Goal: Check status

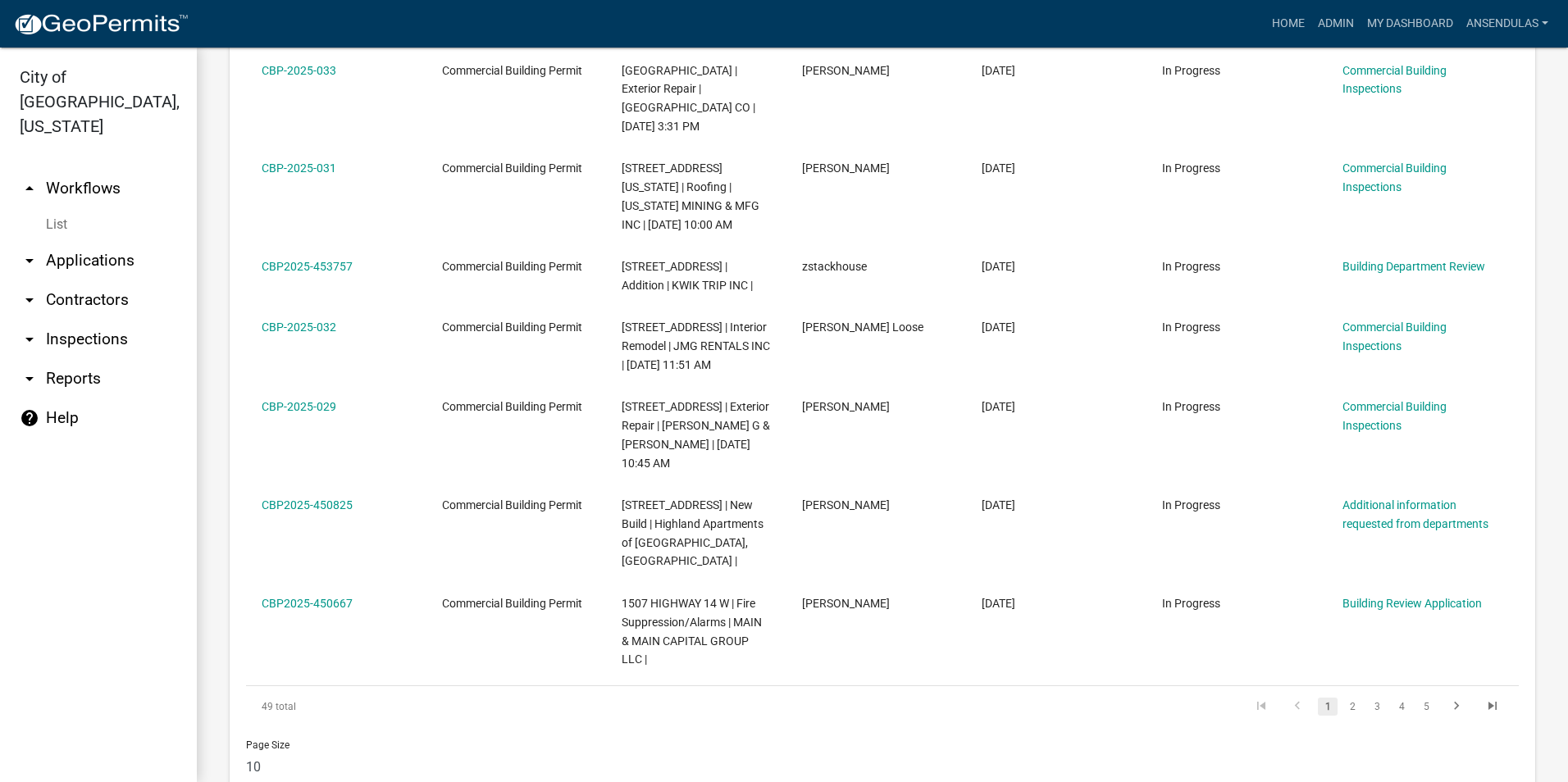
scroll to position [1175, 0]
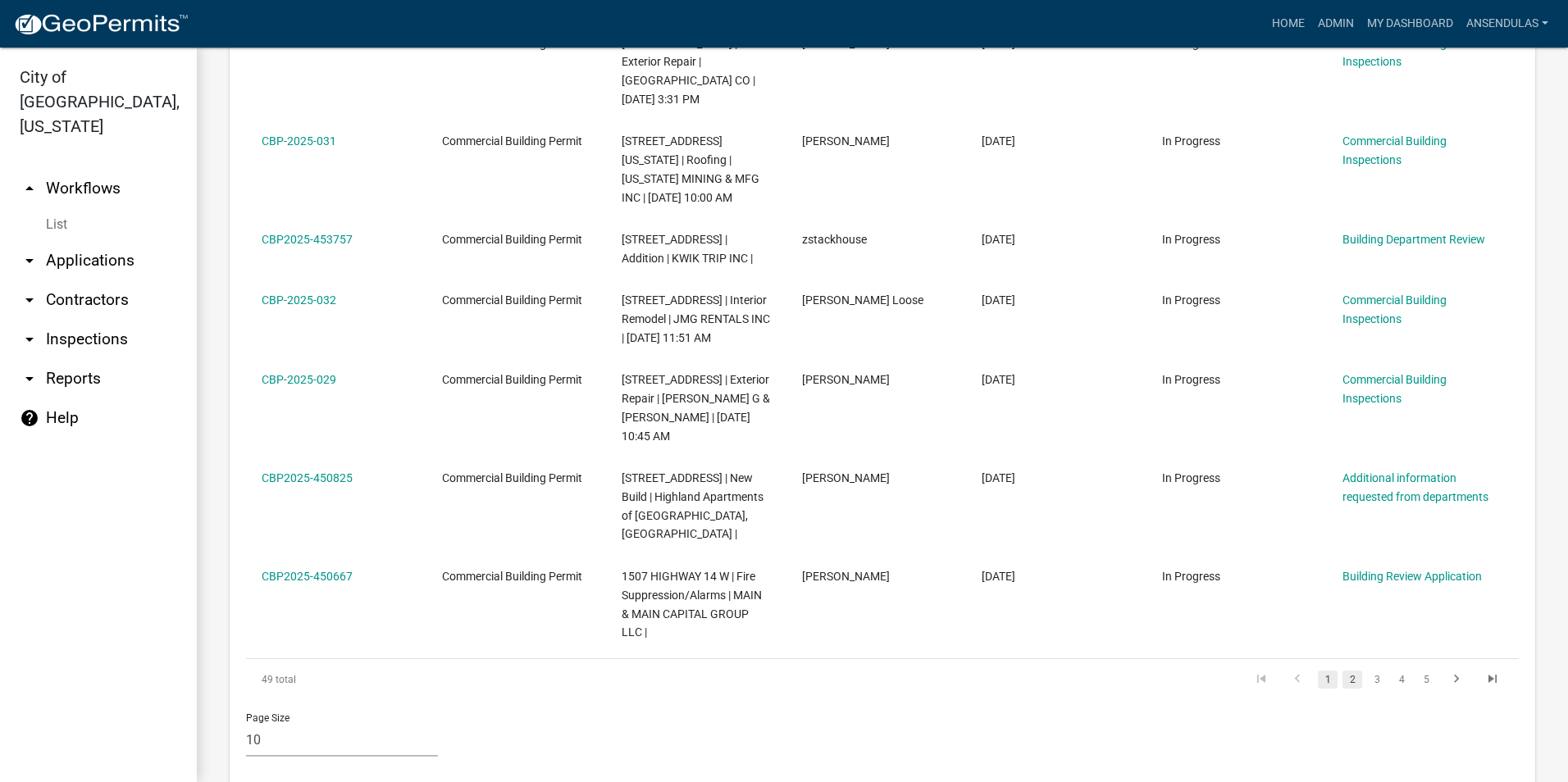
click at [1343, 670] on link "2" at bounding box center [1352, 679] width 20 height 18
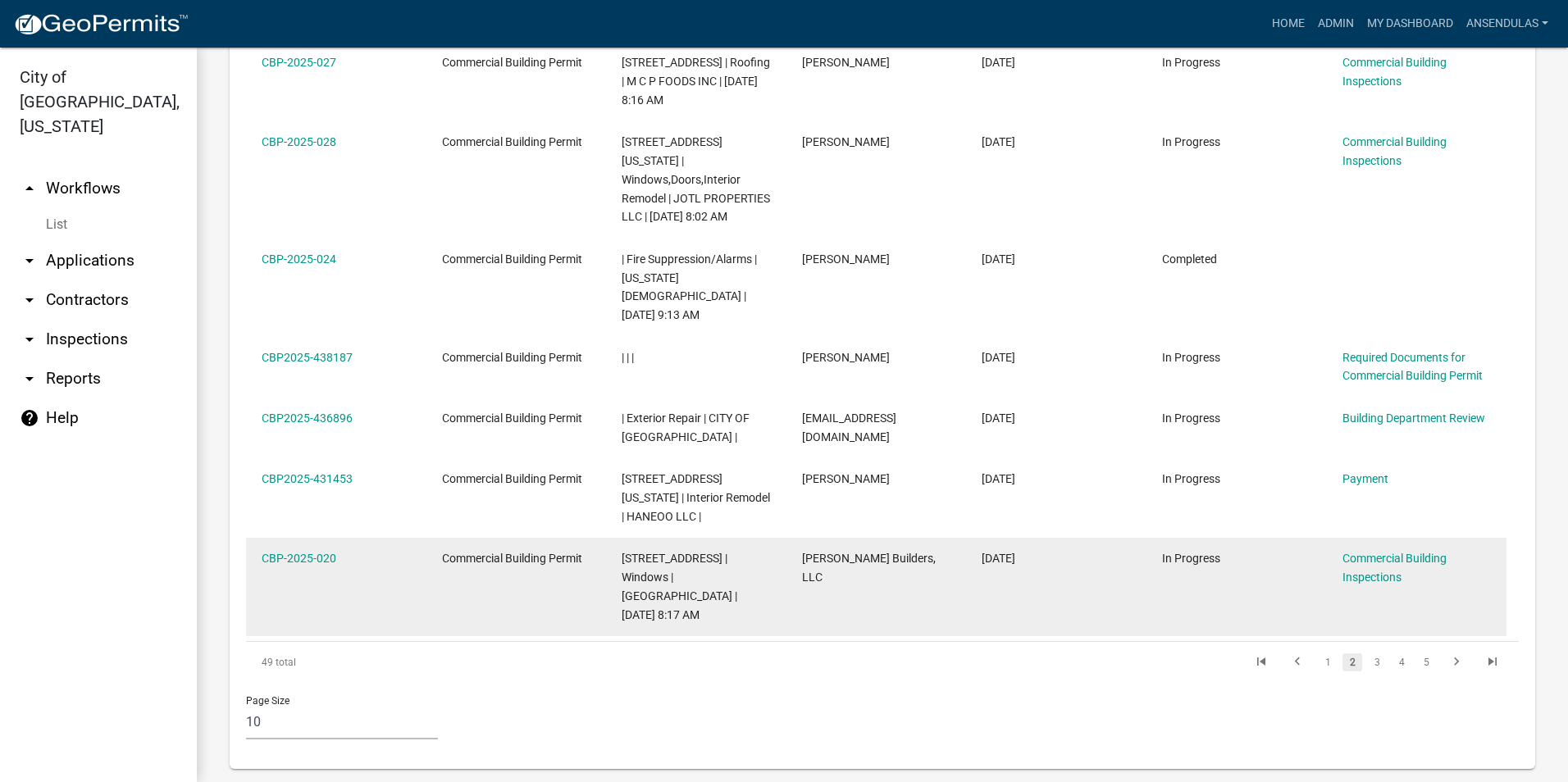
scroll to position [1268, 0]
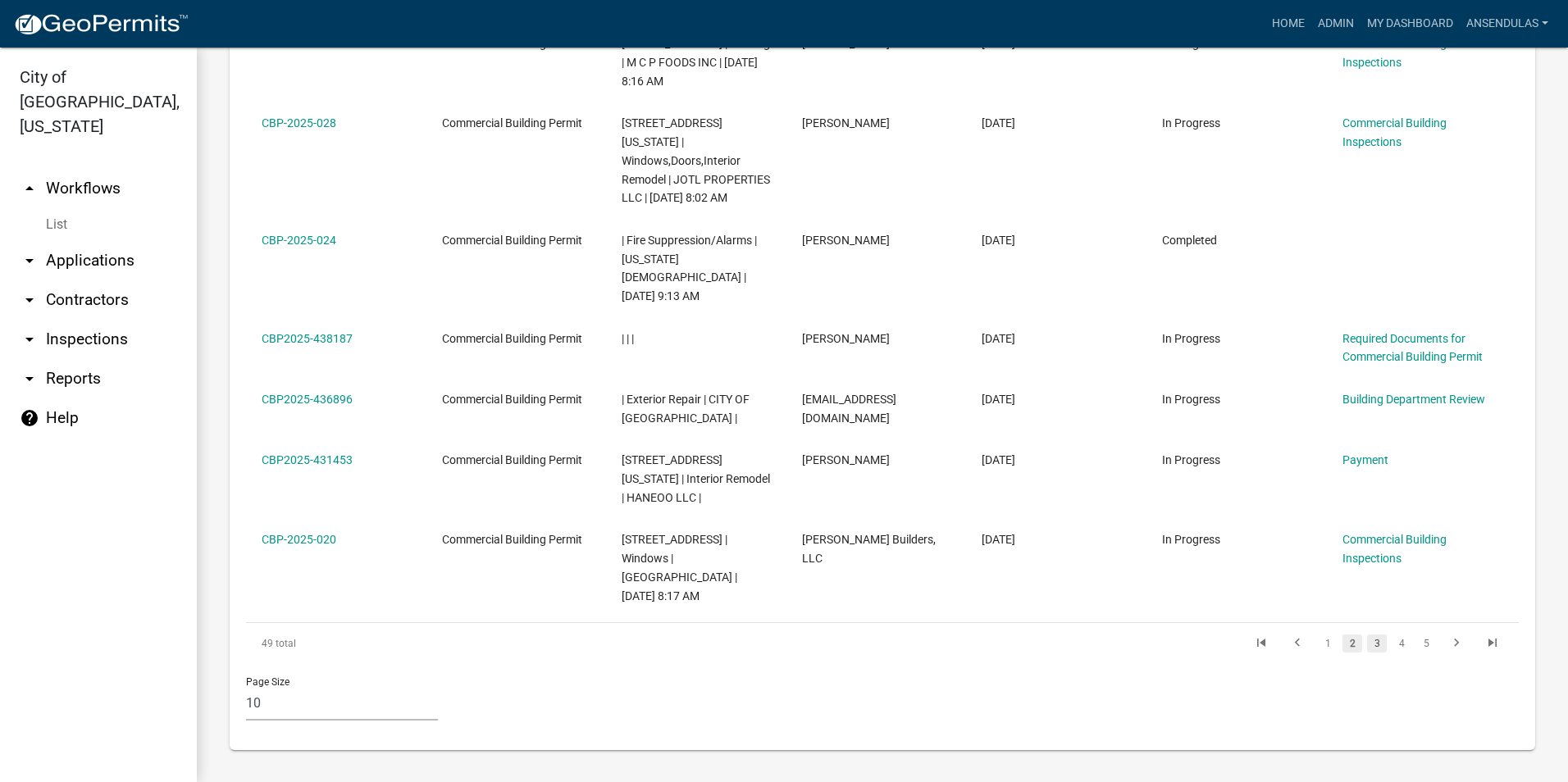
click at [1367, 641] on link "3" at bounding box center [1376, 643] width 20 height 18
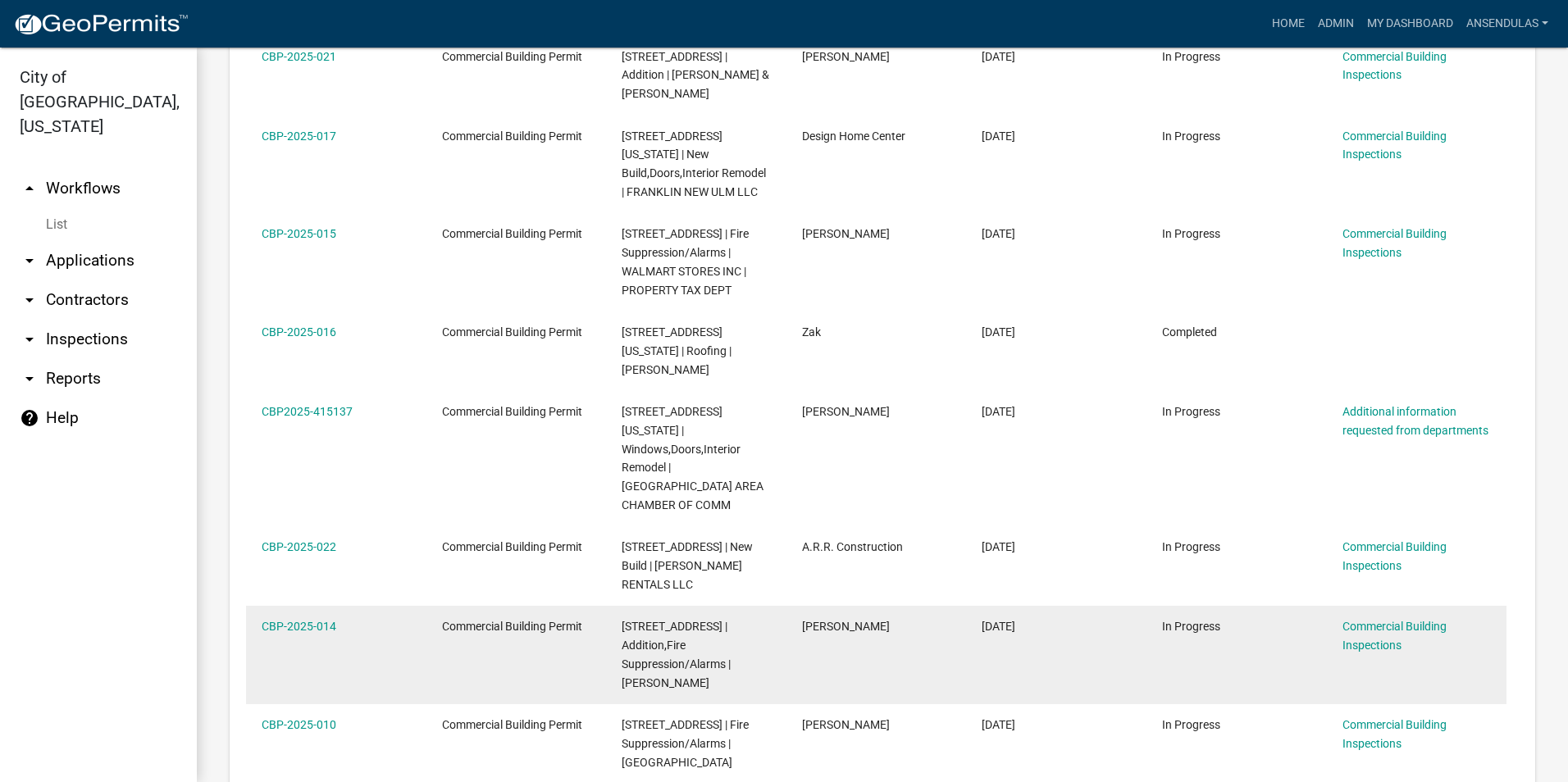
scroll to position [1092, 0]
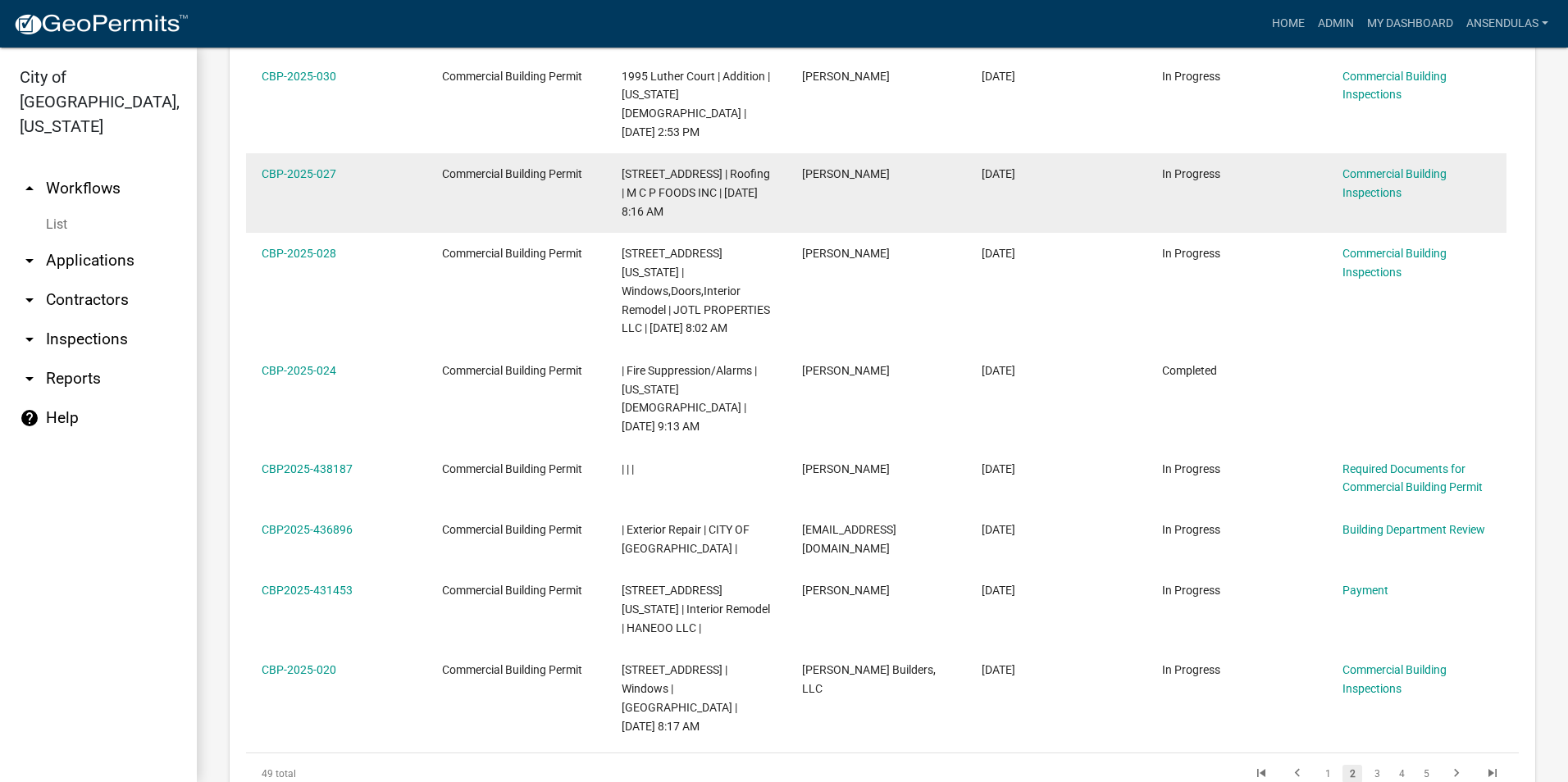
scroll to position [1166, 0]
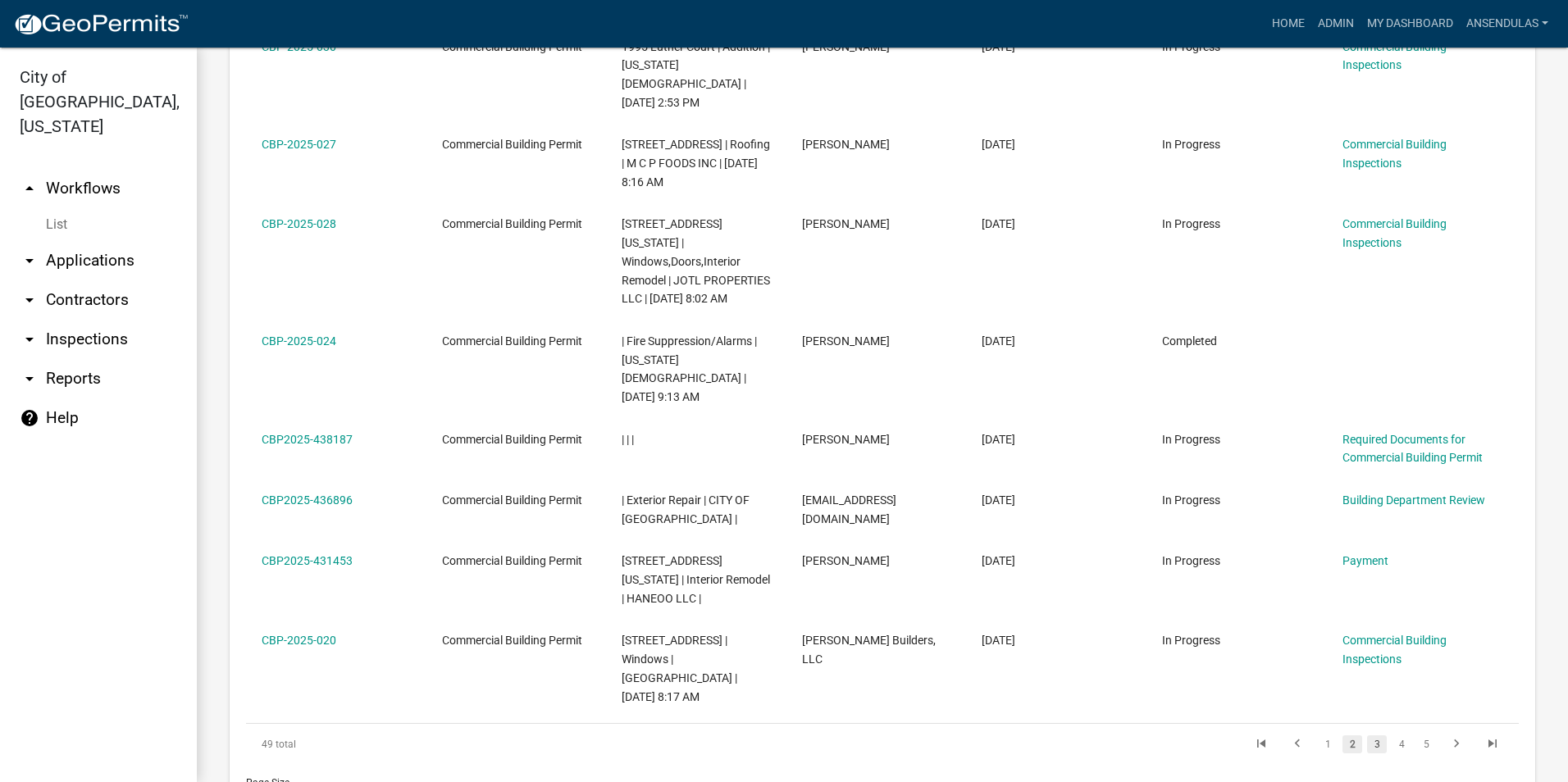
click at [1367, 740] on link "3" at bounding box center [1376, 744] width 20 height 18
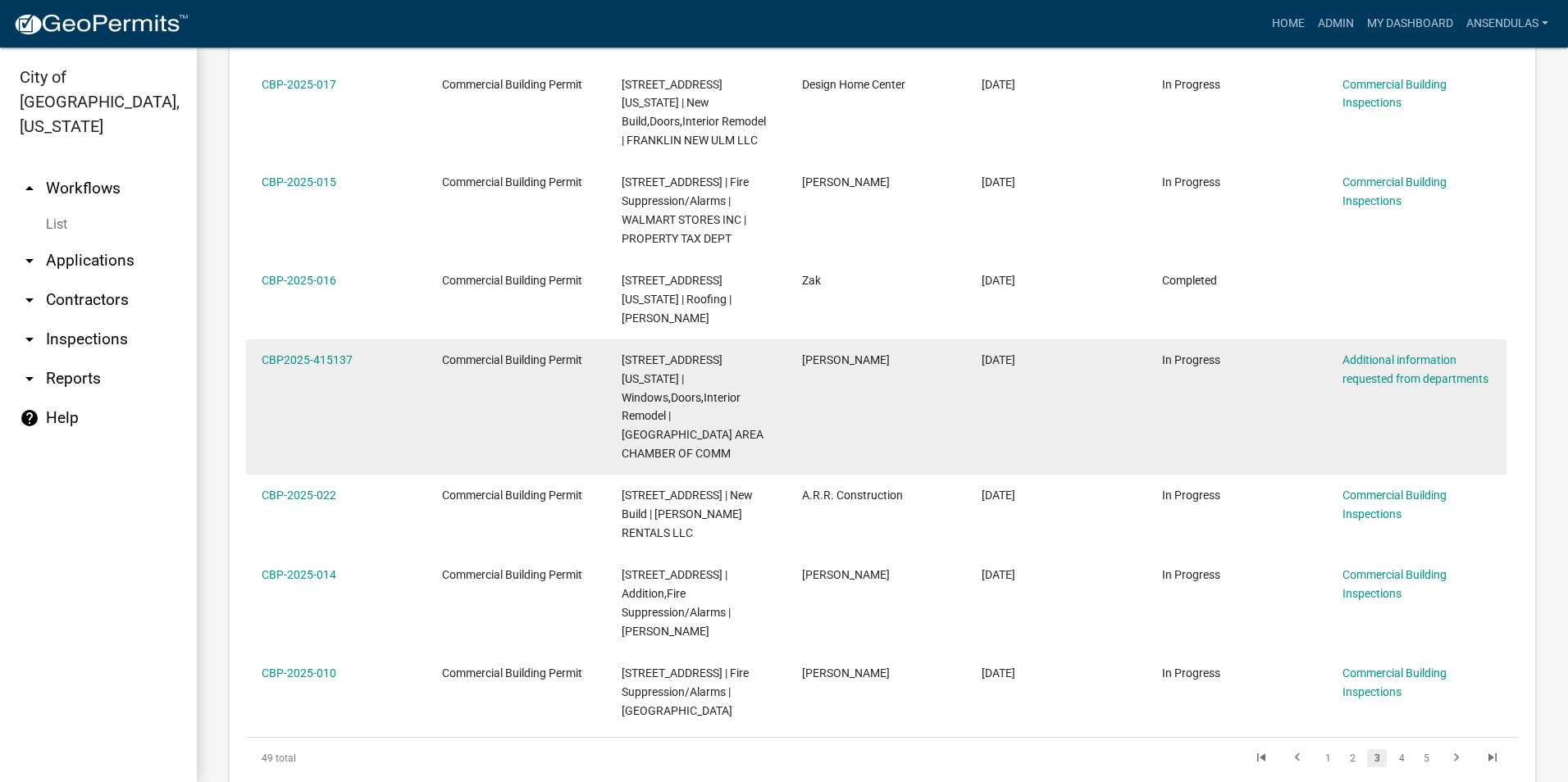
scroll to position [1175, 0]
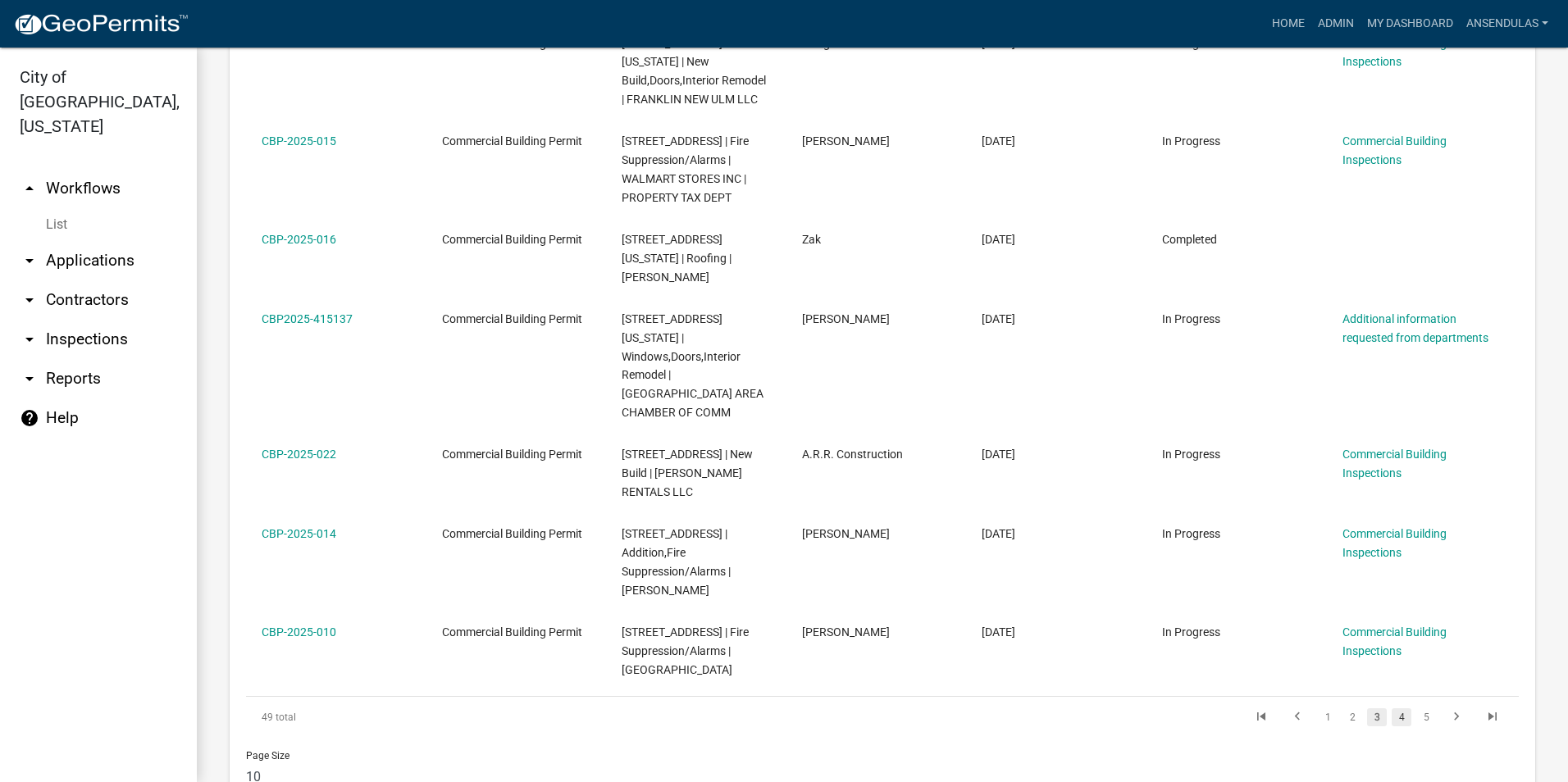
click at [1392, 708] on link "4" at bounding box center [1401, 717] width 20 height 18
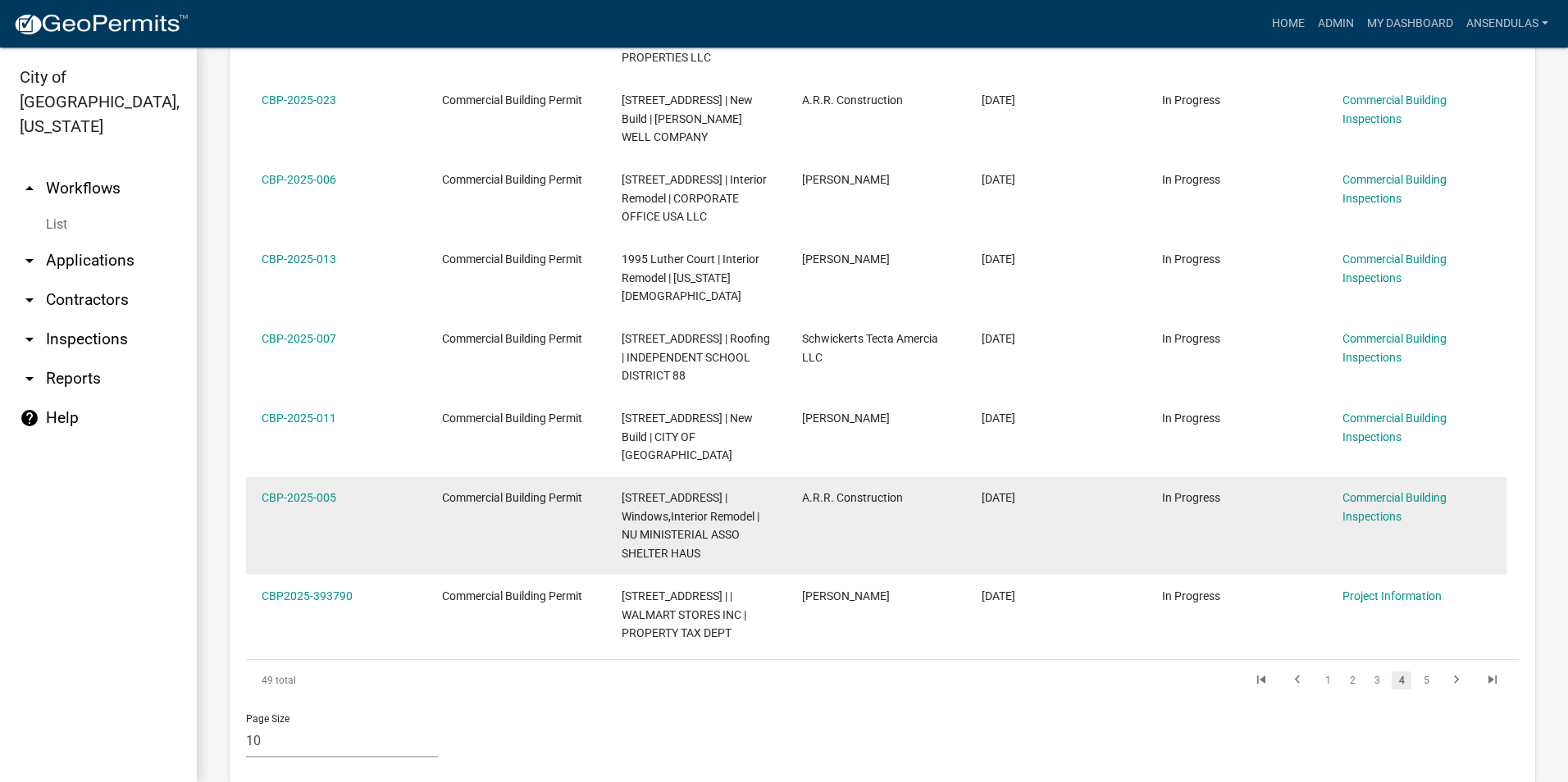
scroll to position [1137, 0]
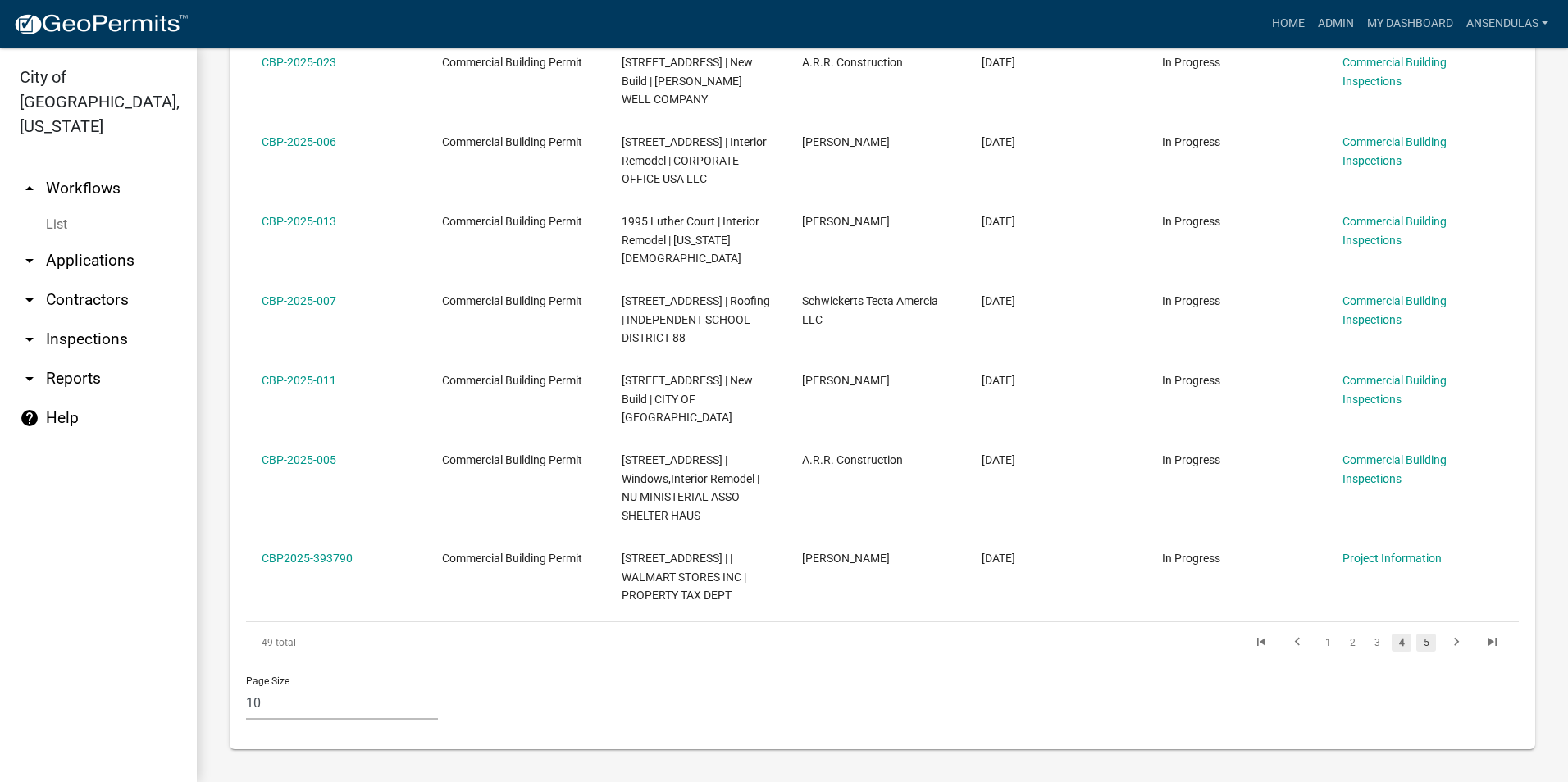
click at [1417, 645] on link "5" at bounding box center [1425, 642] width 20 height 18
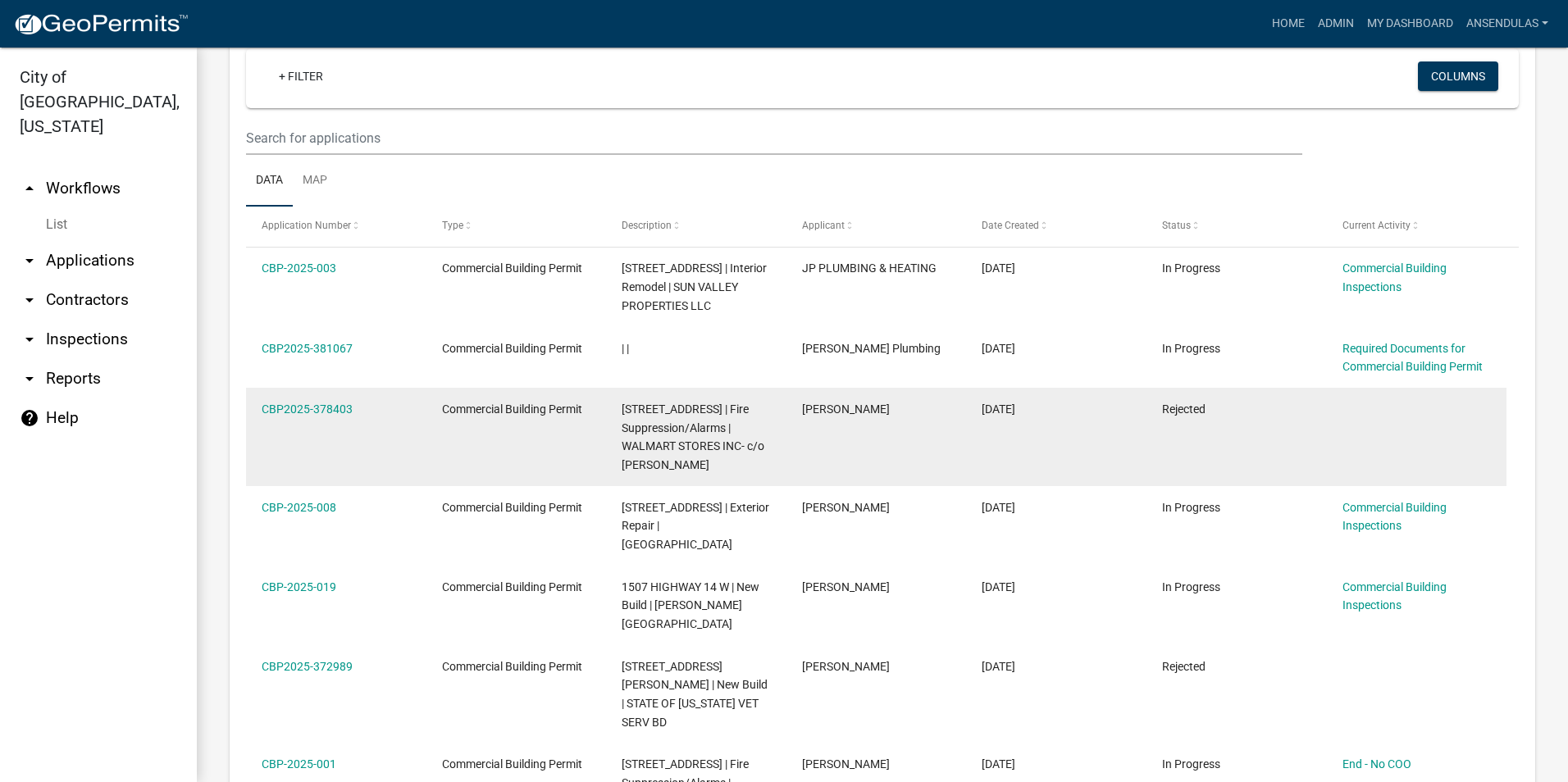
scroll to position [1039, 0]
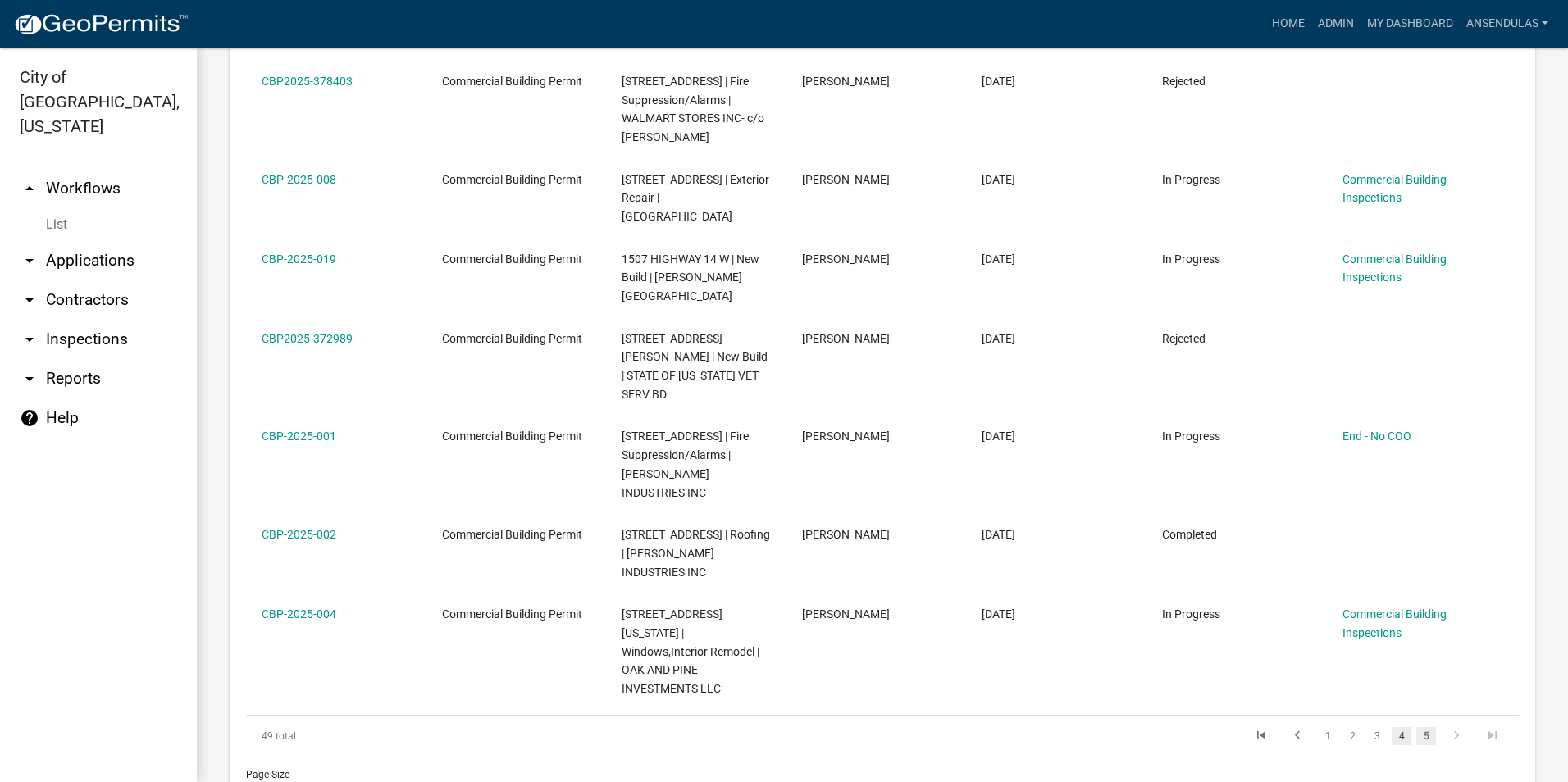
click at [1398, 727] on link "4" at bounding box center [1401, 736] width 20 height 18
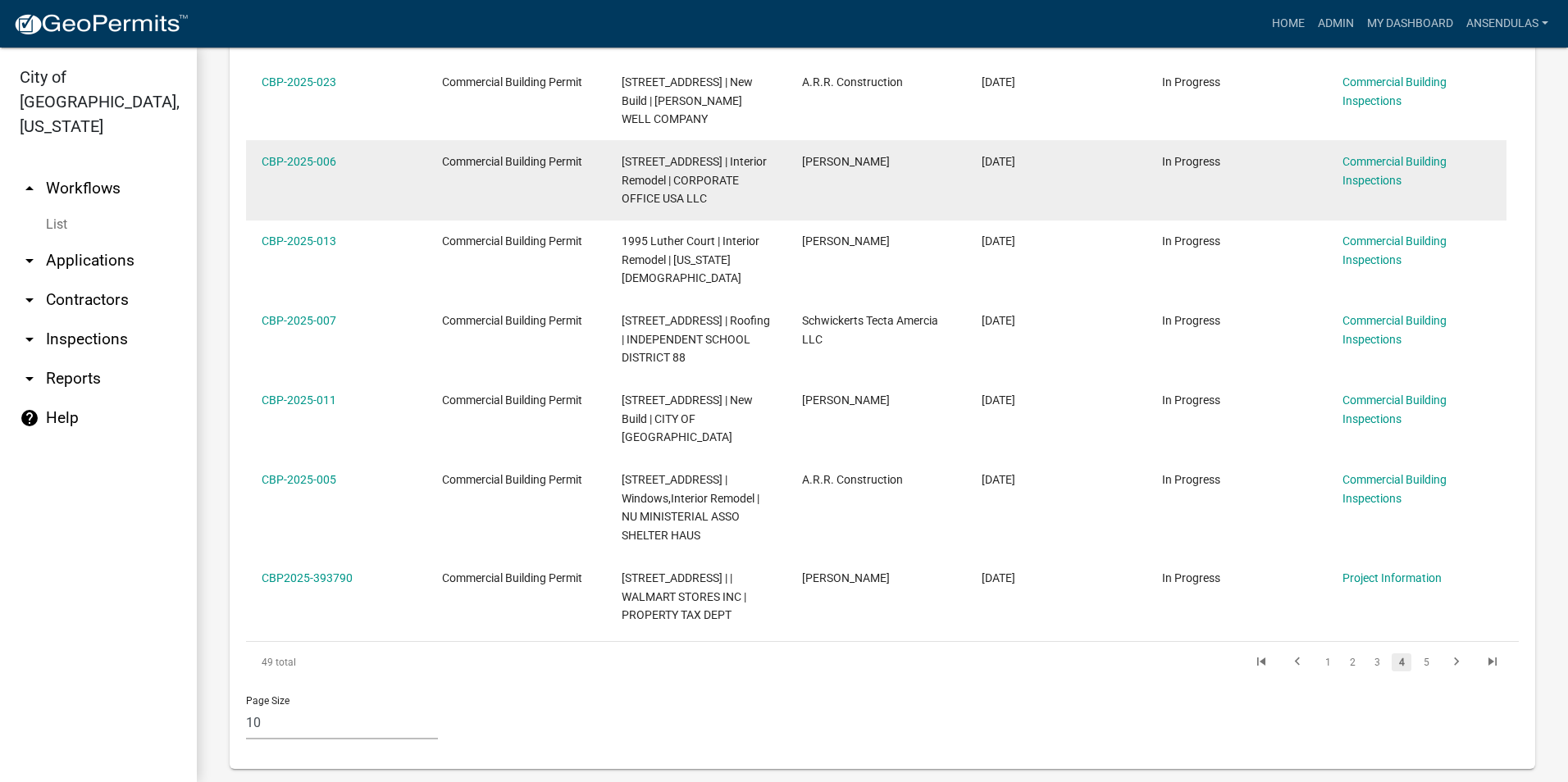
scroll to position [1121, 0]
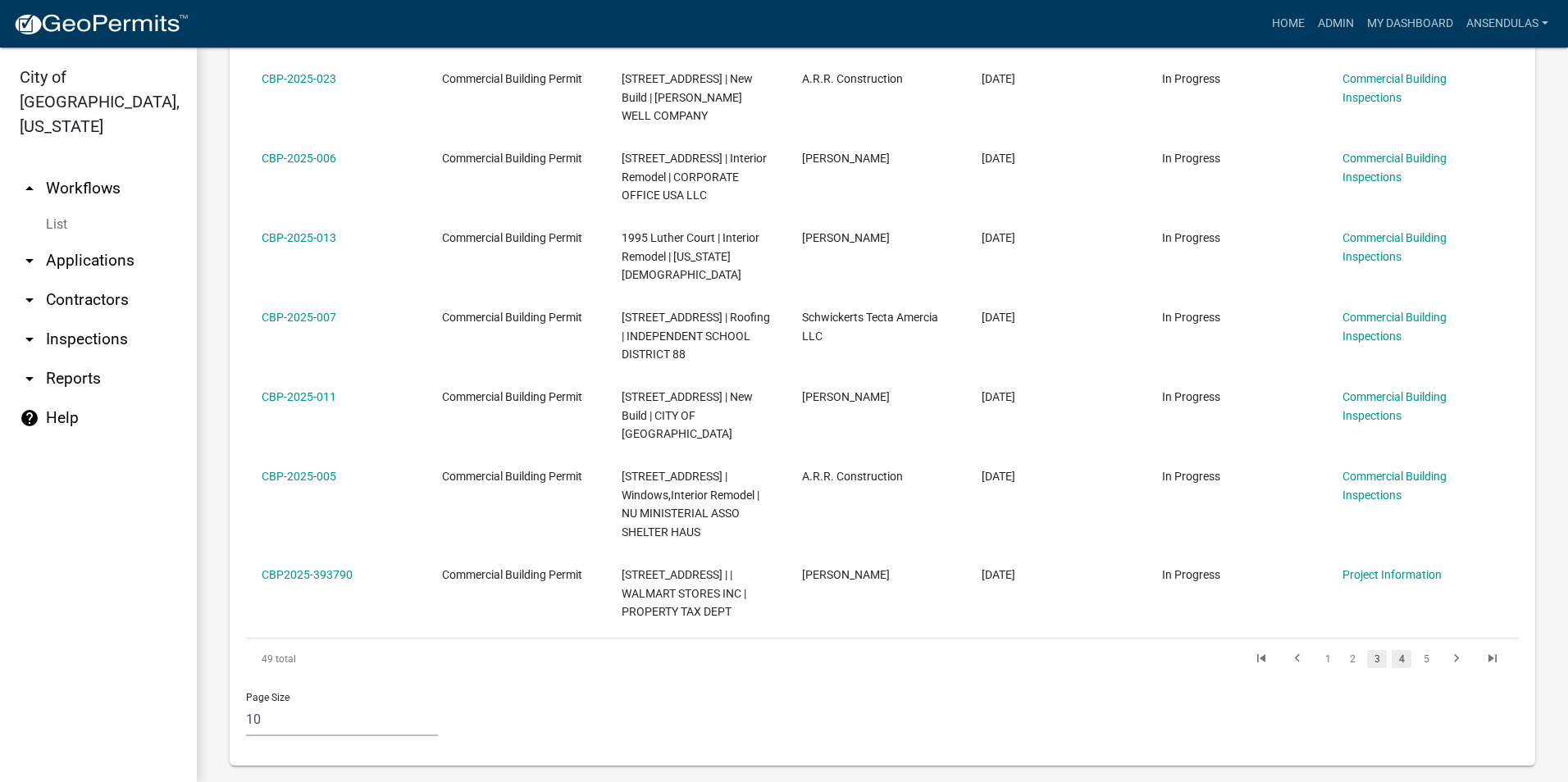
click at [1367, 656] on link "3" at bounding box center [1376, 658] width 20 height 18
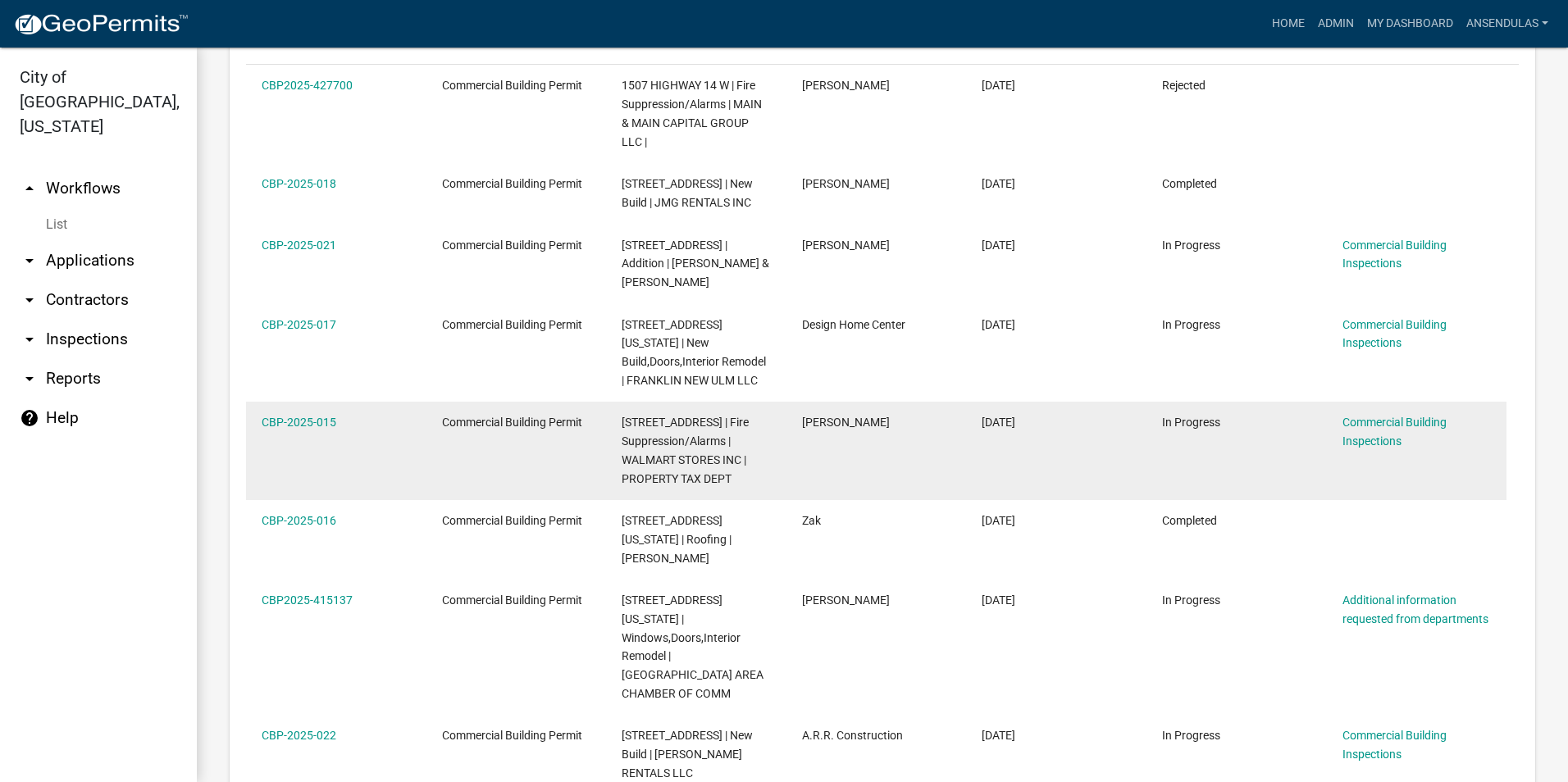
scroll to position [1175, 0]
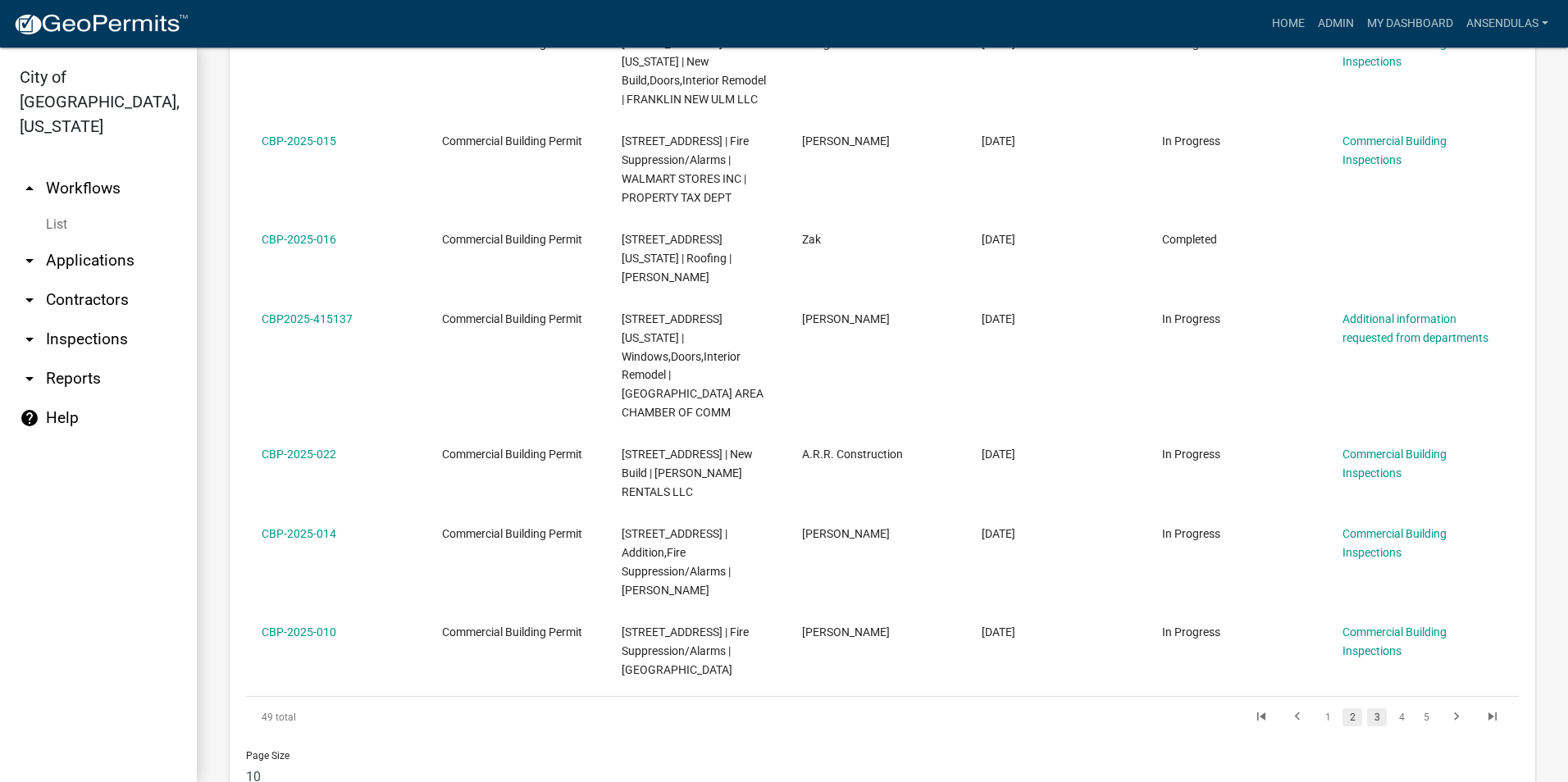
click at [1344, 708] on link "2" at bounding box center [1352, 717] width 20 height 18
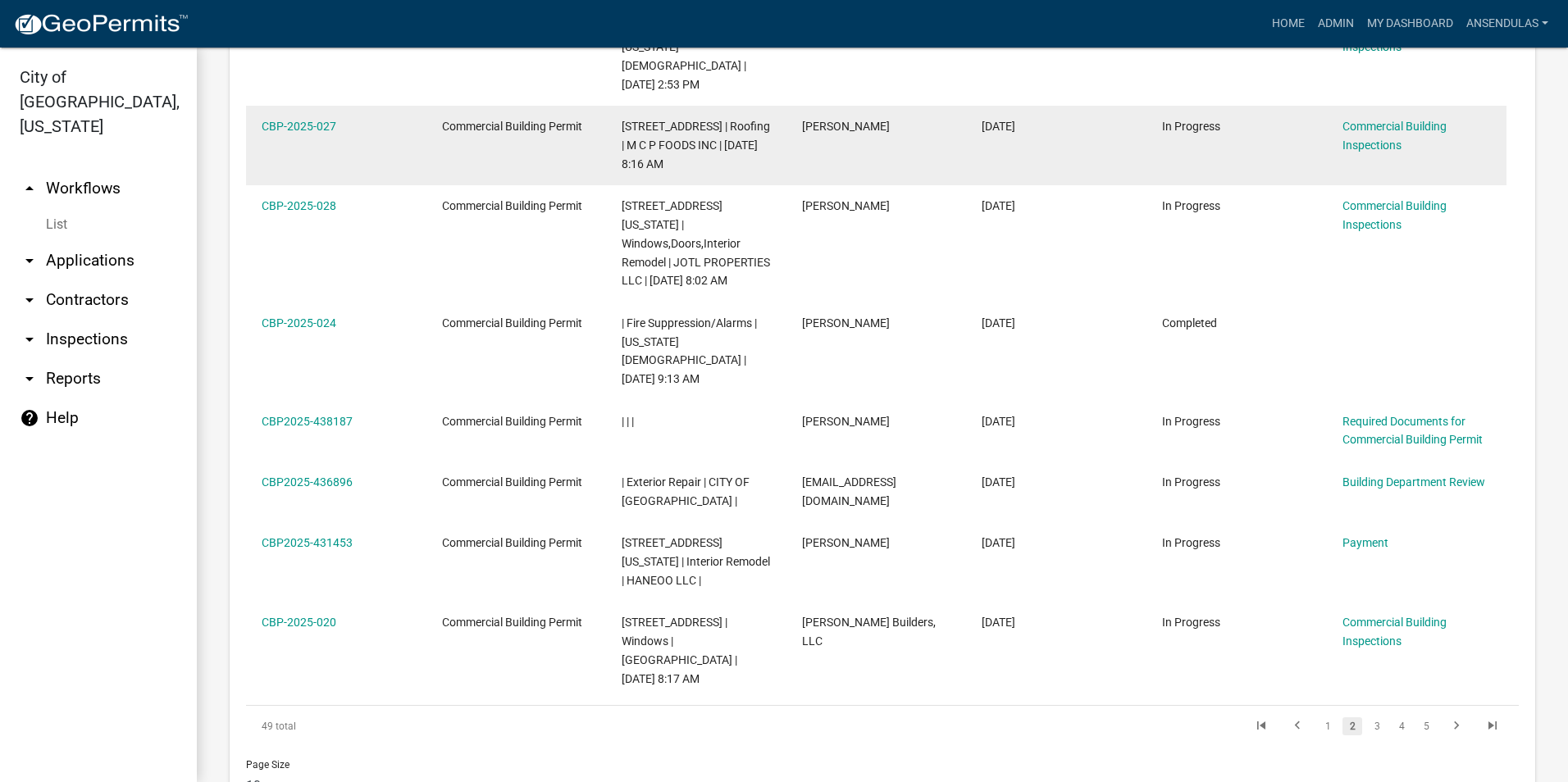
scroll to position [1185, 0]
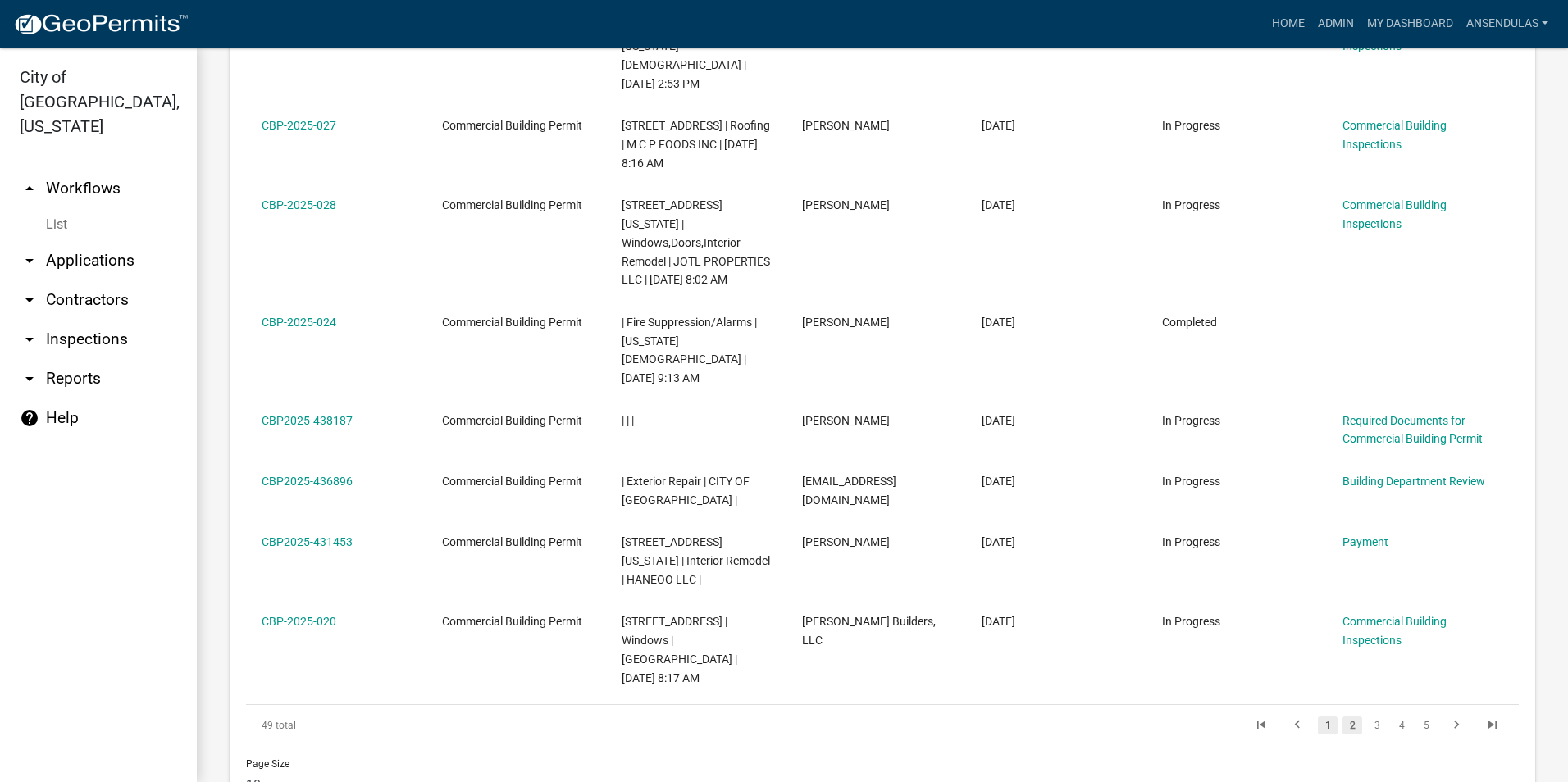
click at [1318, 724] on link "1" at bounding box center [1327, 725] width 20 height 18
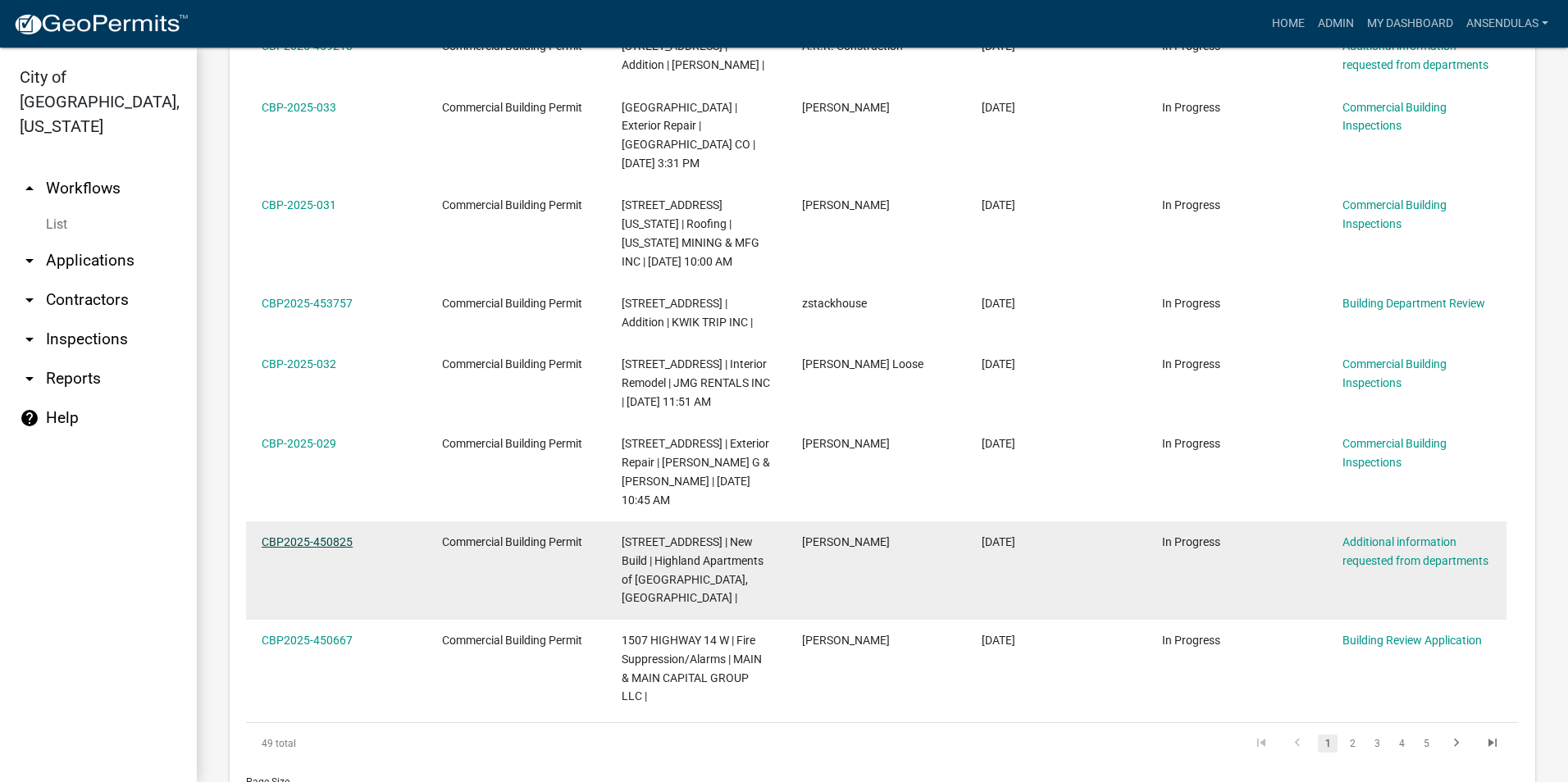
click at [309, 535] on link "CBP2025-450825" at bounding box center [307, 541] width 91 height 13
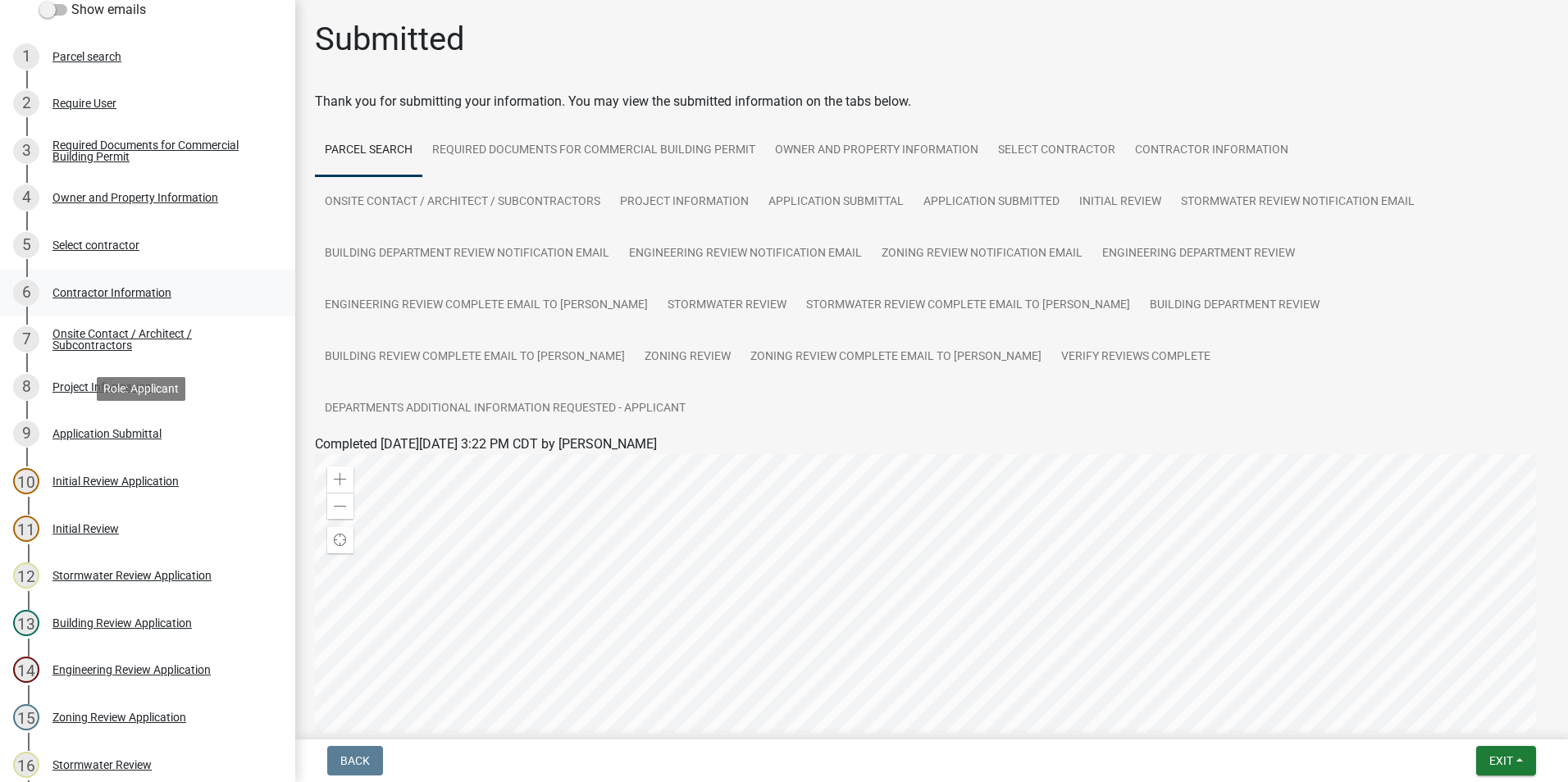
scroll to position [164, 0]
click at [123, 296] on div "Contractor Information" at bounding box center [112, 290] width 119 height 11
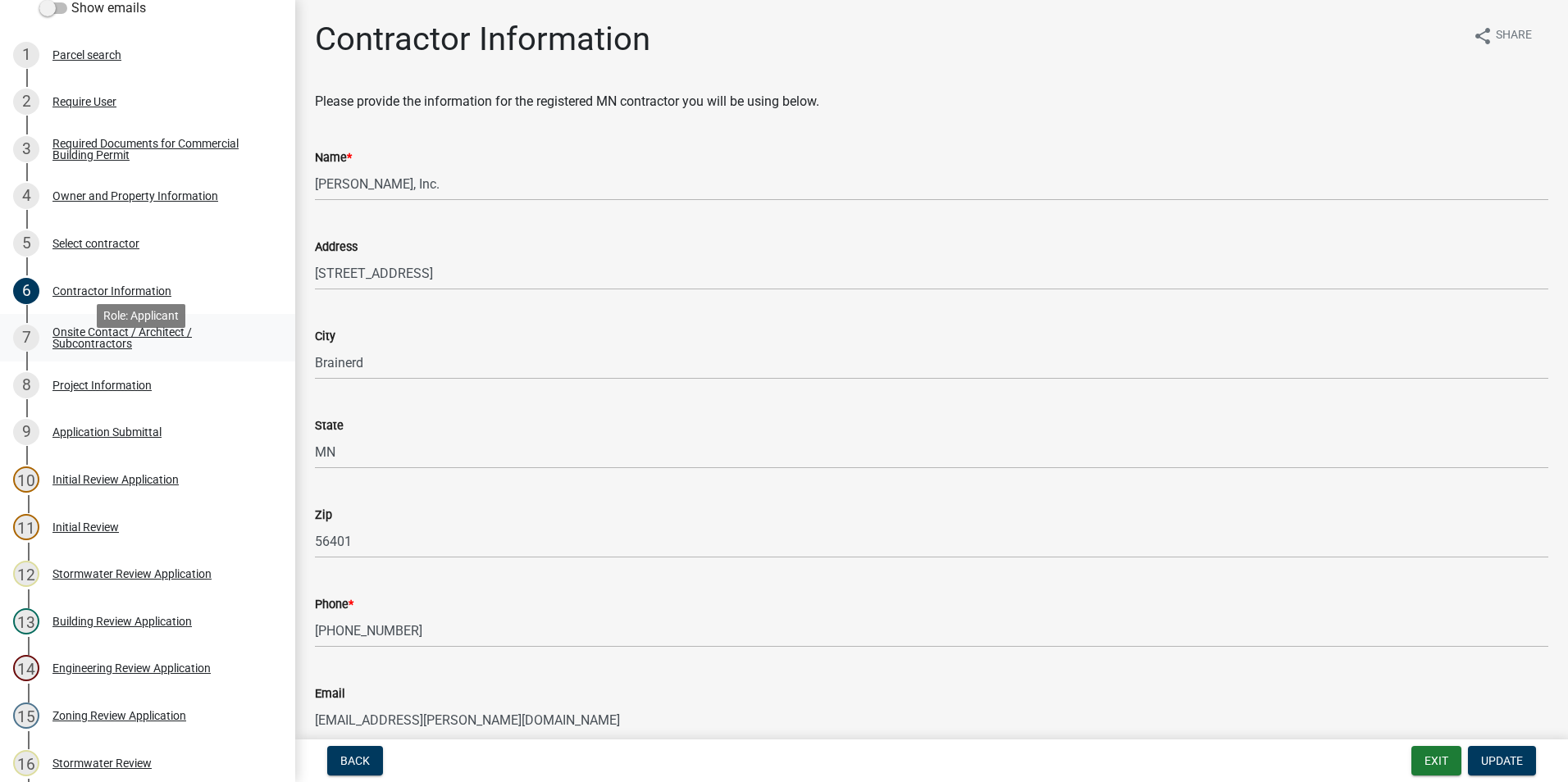
click at [121, 349] on div "Onsite Contact / Architect / Subcontractors" at bounding box center [161, 338] width 217 height 23
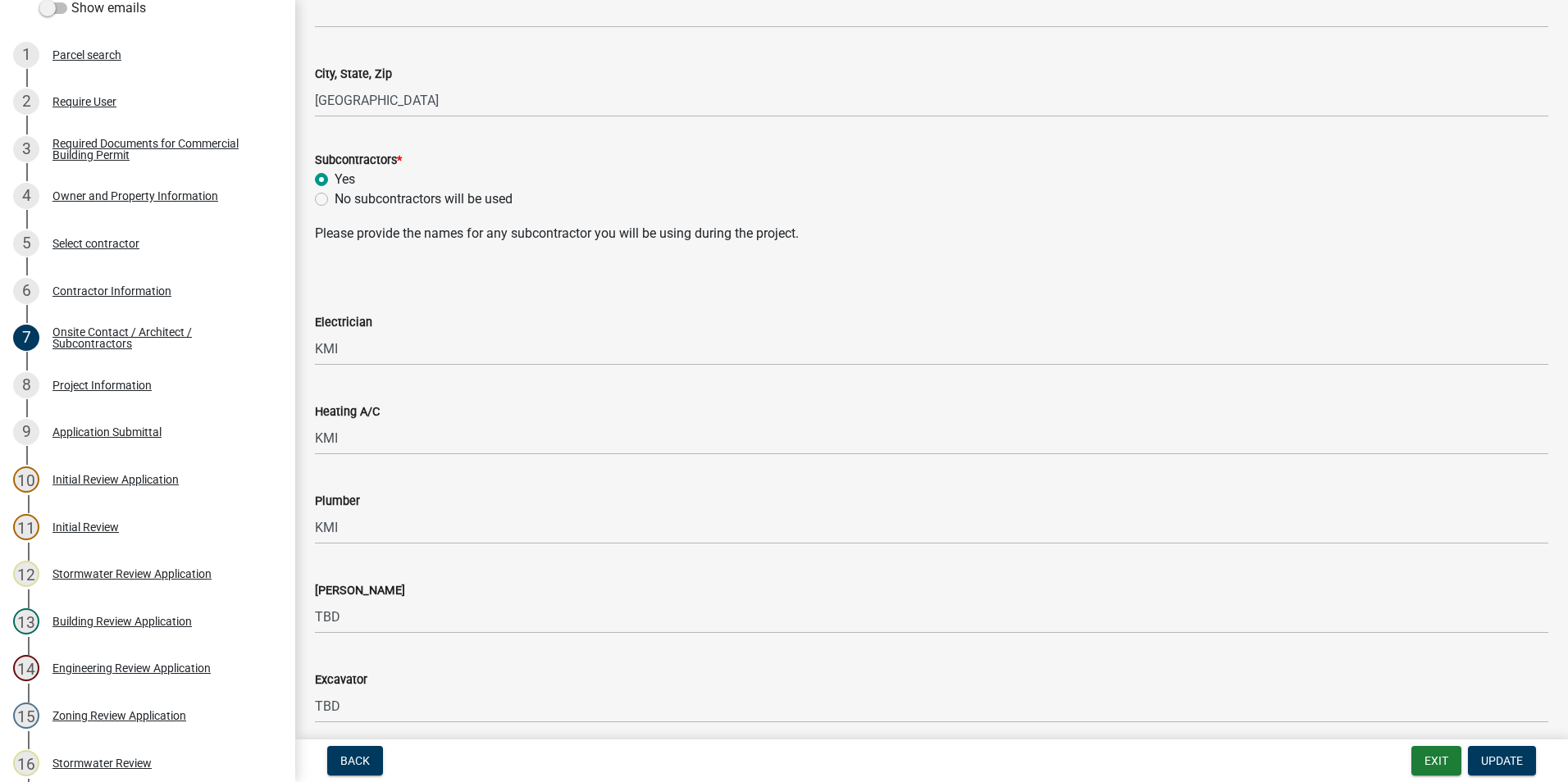
scroll to position [403, 0]
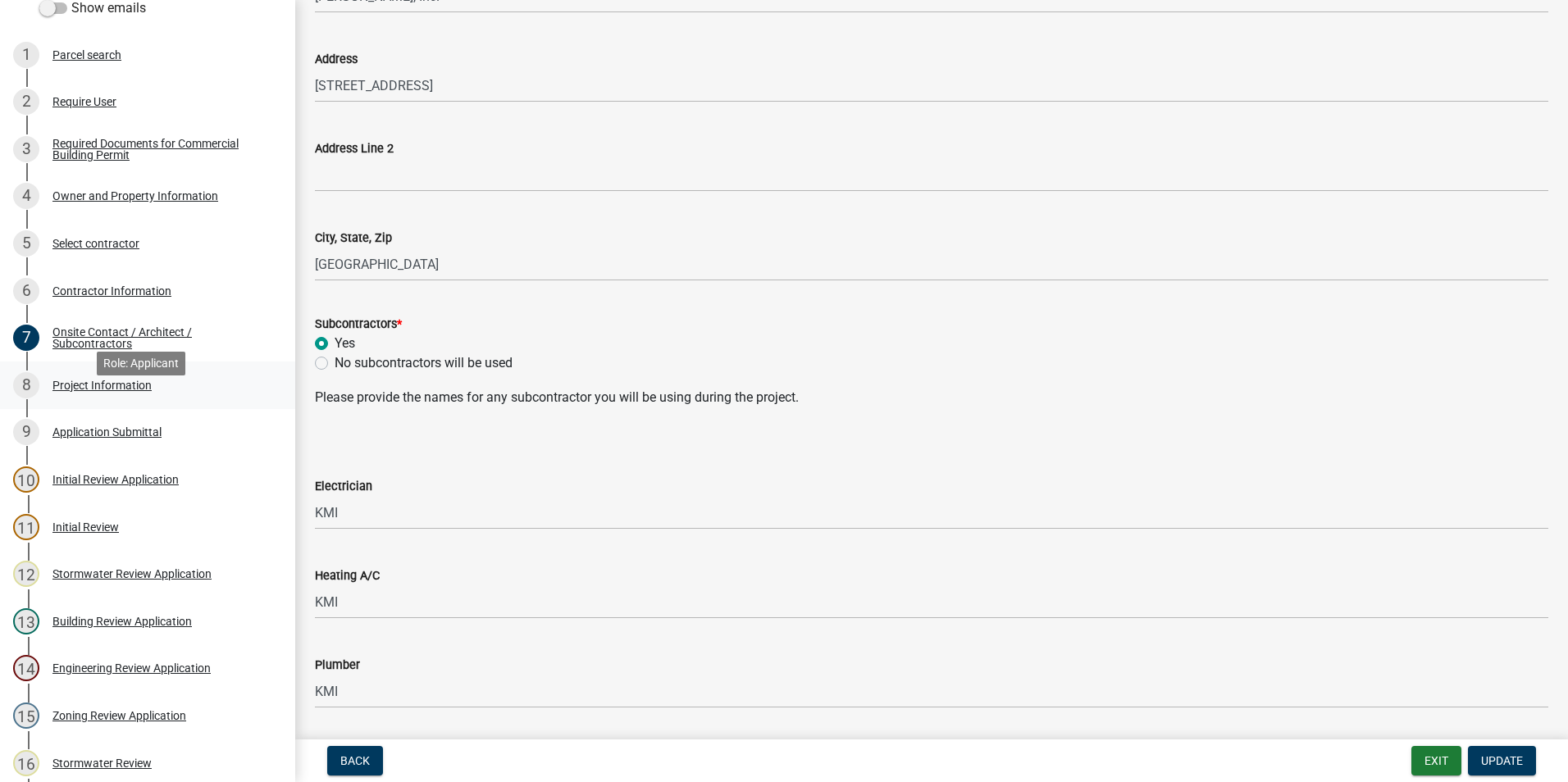
click at [91, 399] on div "8 Project Information" at bounding box center [141, 385] width 256 height 27
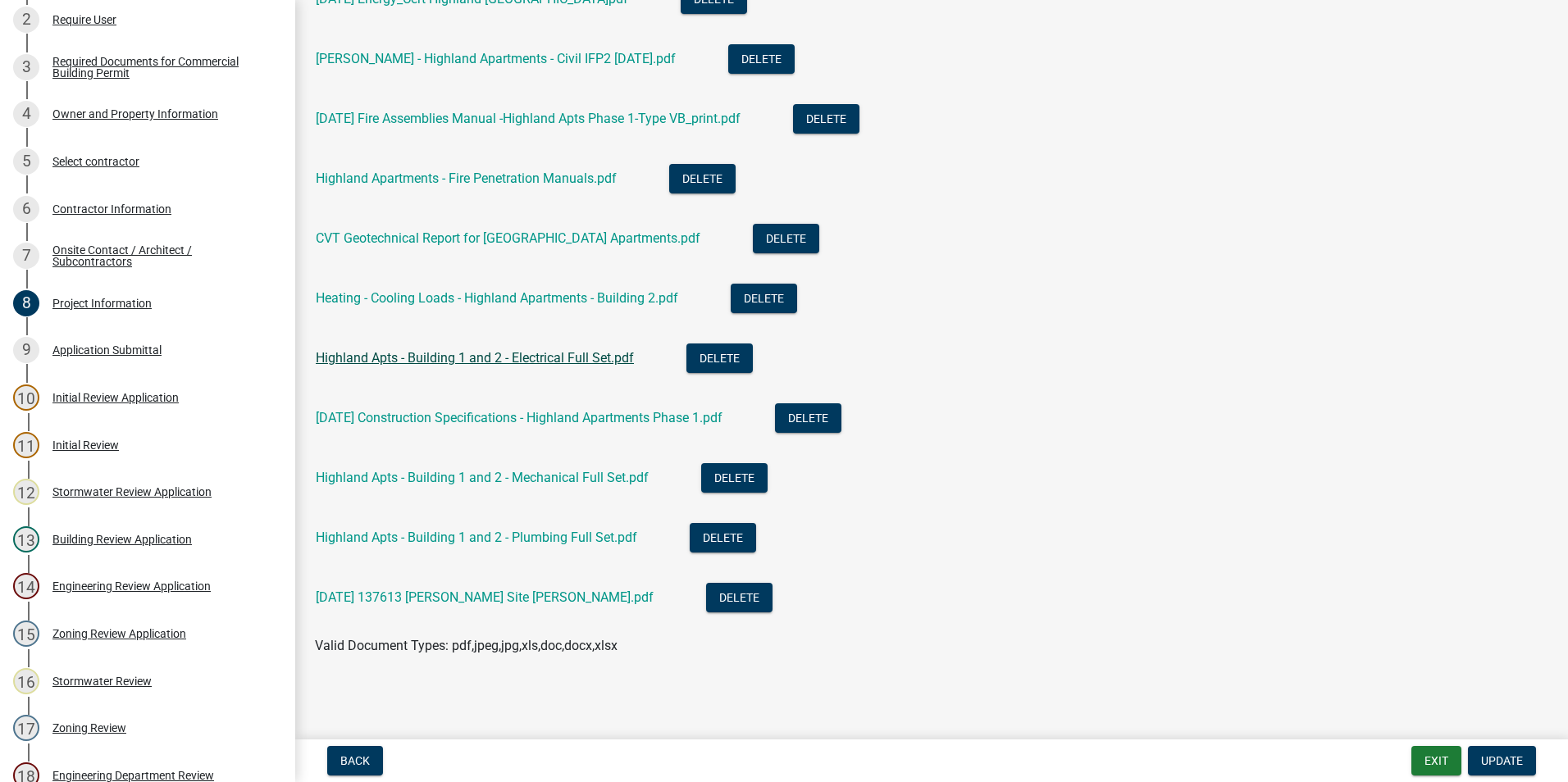
scroll to position [1344, 0]
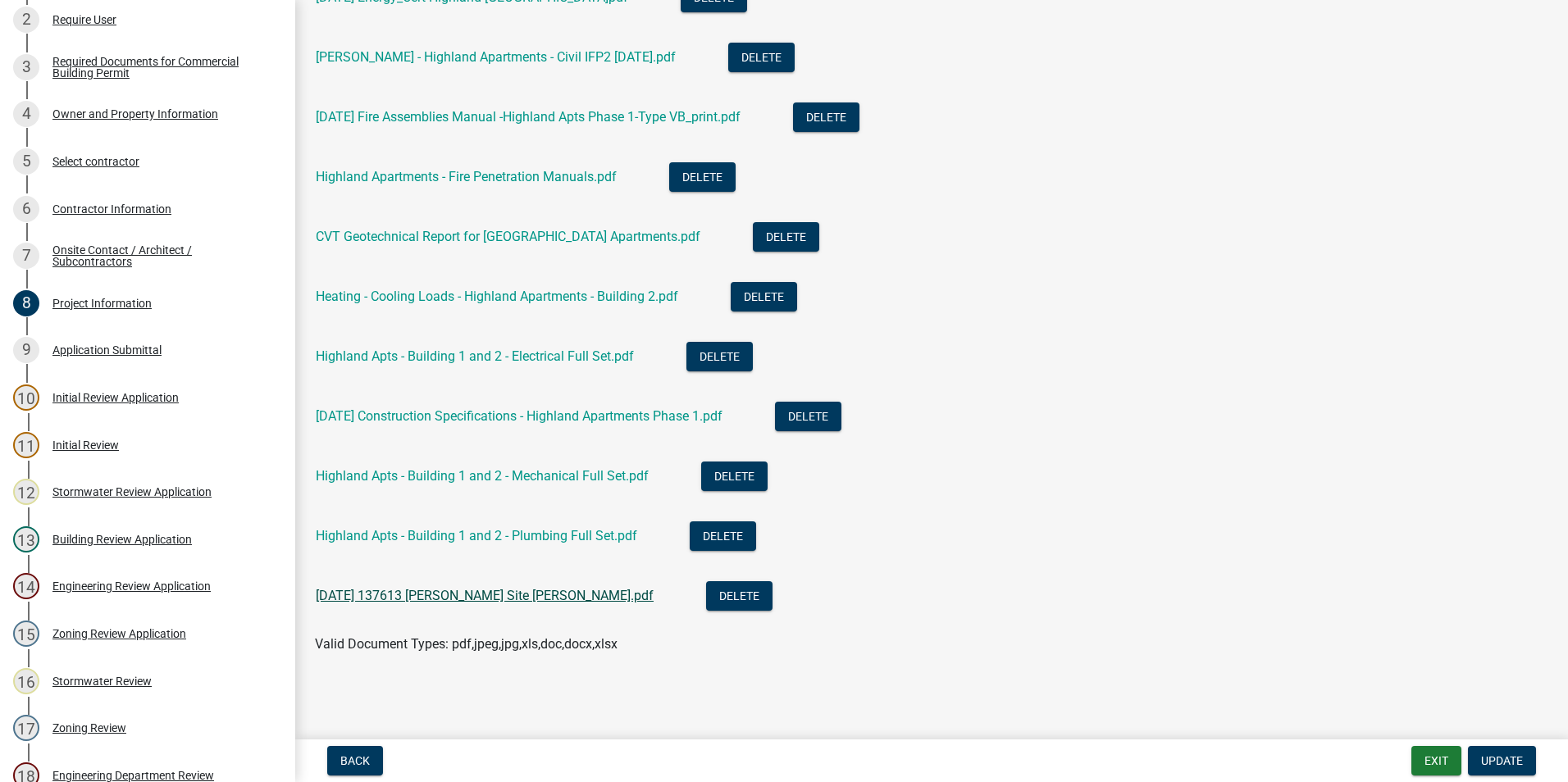
click at [487, 599] on link "[DATE] 137613 [PERSON_NAME] Site [PERSON_NAME].pdf" at bounding box center [484, 596] width 338 height 15
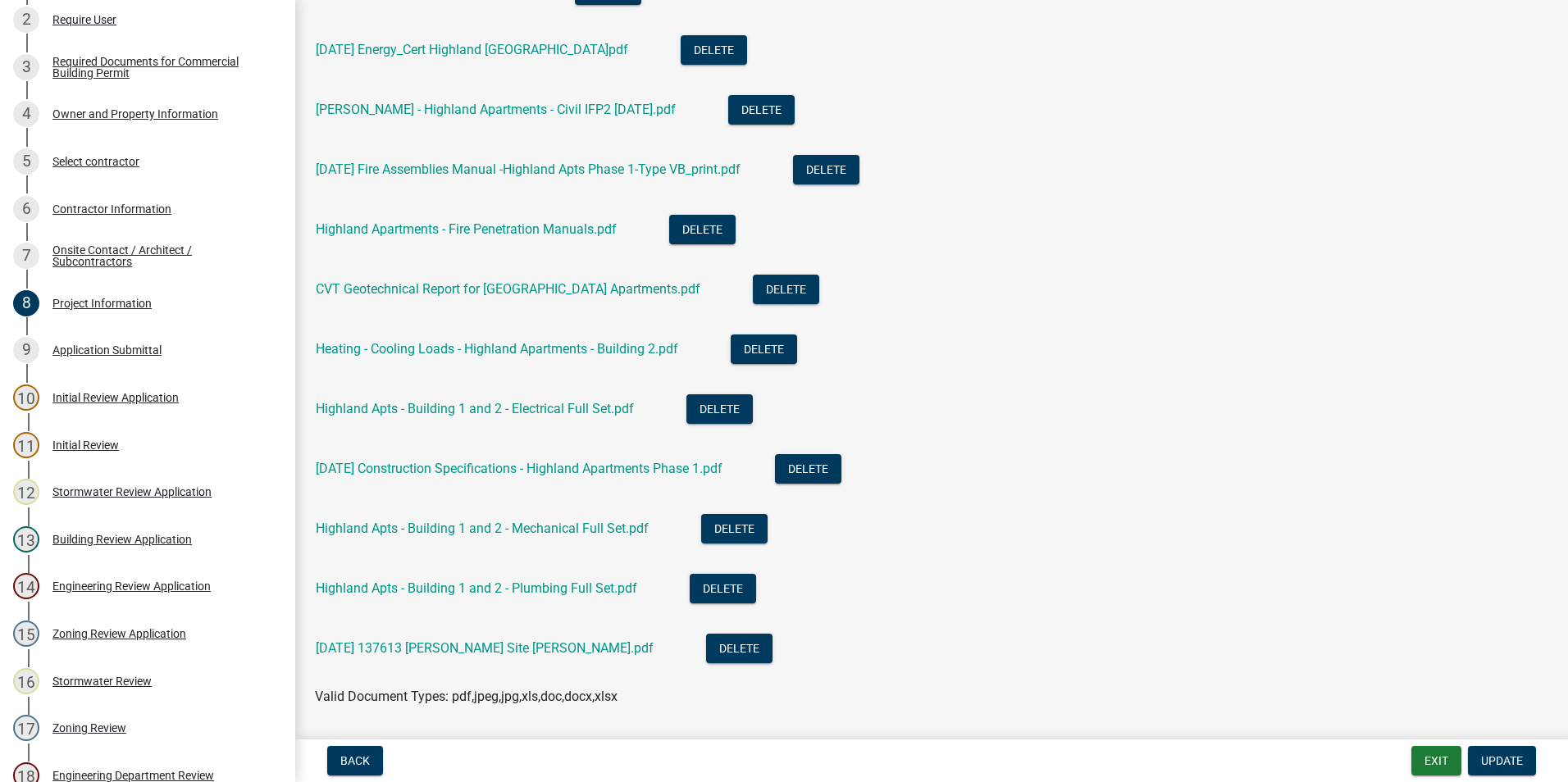
scroll to position [1262, 0]
